Goal: Find contact information: Find contact information

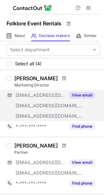
click at [82, 96] on button "View email" at bounding box center [82, 95] width 26 height 6
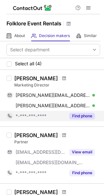
click at [85, 118] on button "Find phone" at bounding box center [82, 116] width 26 height 6
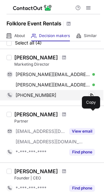
scroll to position [65, 0]
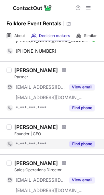
click at [79, 141] on button "Find phone" at bounding box center [82, 144] width 26 height 6
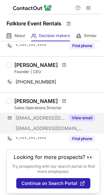
scroll to position [131, 0]
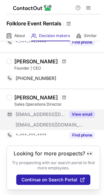
click at [81, 112] on button "View email" at bounding box center [82, 114] width 26 height 6
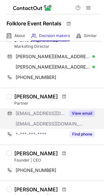
scroll to position [120, 0]
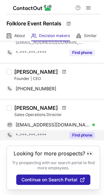
click at [77, 135] on button "Find phone" at bounding box center [82, 135] width 26 height 6
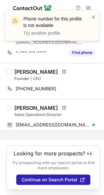
scroll to position [110, 0]
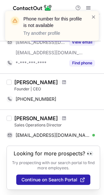
click at [87, 115] on div "Meagan Williams" at bounding box center [57, 118] width 86 height 6
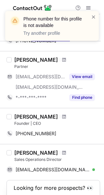
scroll to position [0, 0]
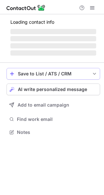
scroll to position [126, 104]
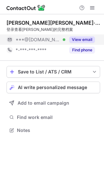
click at [85, 40] on button "View email" at bounding box center [82, 39] width 26 height 6
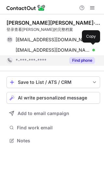
scroll to position [136, 104]
click at [87, 50] on div "tristan@adorefolklore.com Verified" at bounding box center [55, 50] width 79 height 6
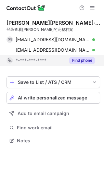
click at [87, 58] on button "Find phone" at bounding box center [82, 60] width 26 height 6
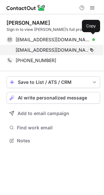
scroll to position [136, 104]
